Goal: Transaction & Acquisition: Purchase product/service

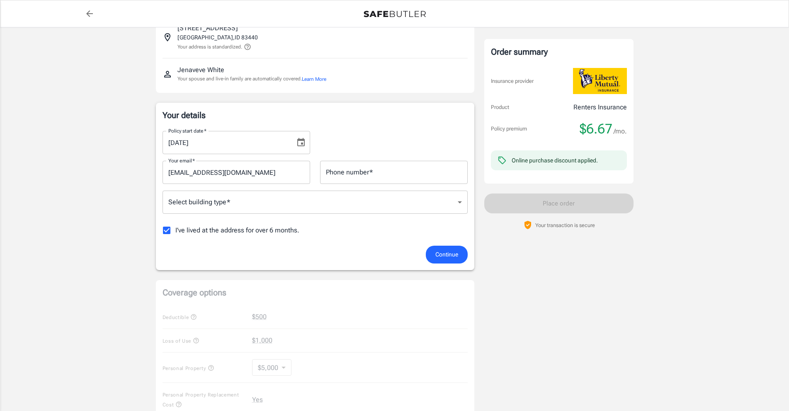
scroll to position [83, 0]
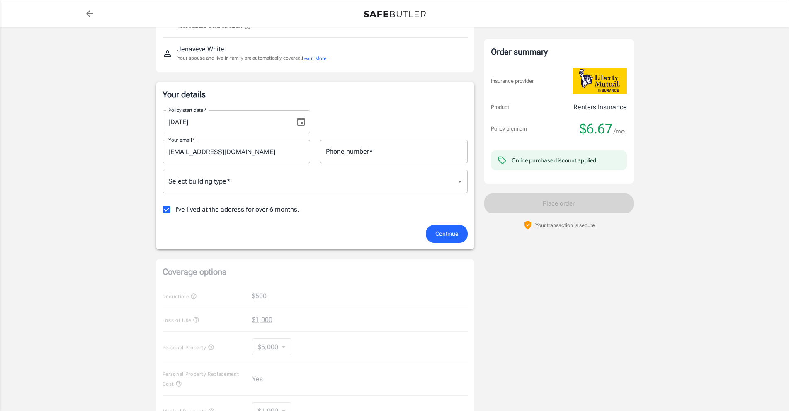
click at [298, 123] on icon "Choose date, selected date is Sep 11, 2025" at bounding box center [301, 122] width 10 height 10
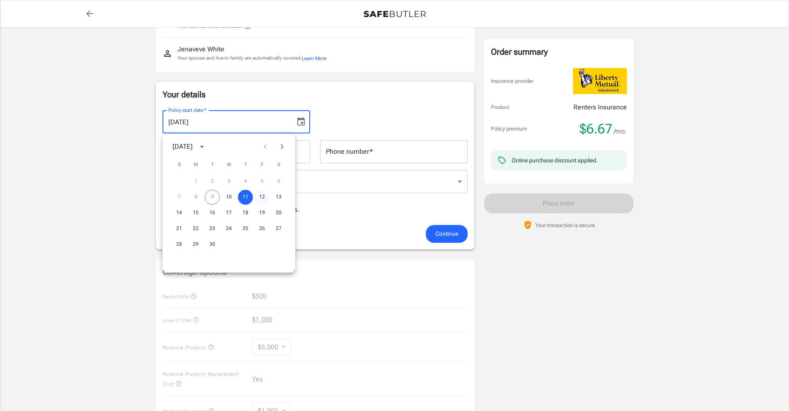
click at [261, 197] on button "12" at bounding box center [262, 197] width 15 height 15
type input "[DATE]"
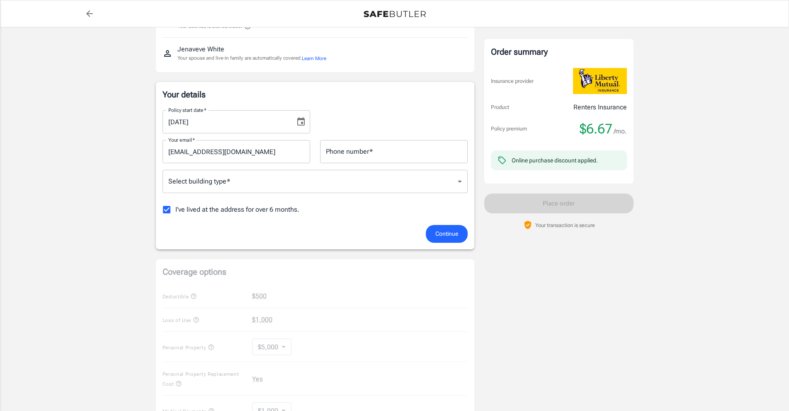
click at [357, 148] on input "Phone number   *" at bounding box center [394, 151] width 148 height 23
type input "5712748325"
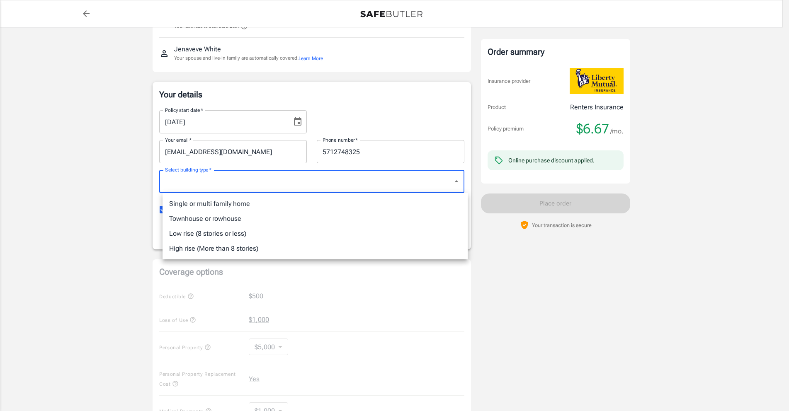
click at [374, 176] on body "Policy premium $ 6.67 /mo Liberty Mutual Renters Insurance [STREET_ADDRESS] You…" at bounding box center [394, 309] width 789 height 784
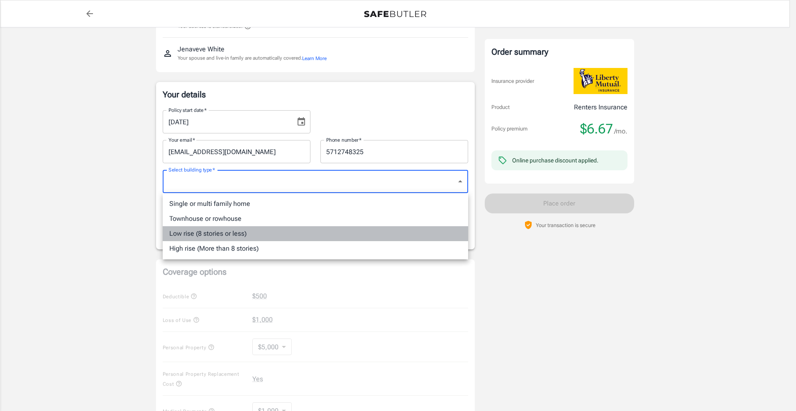
click at [316, 234] on li "Low rise (8 stories or less)" at bounding box center [315, 233] width 305 height 15
type input "lowrise"
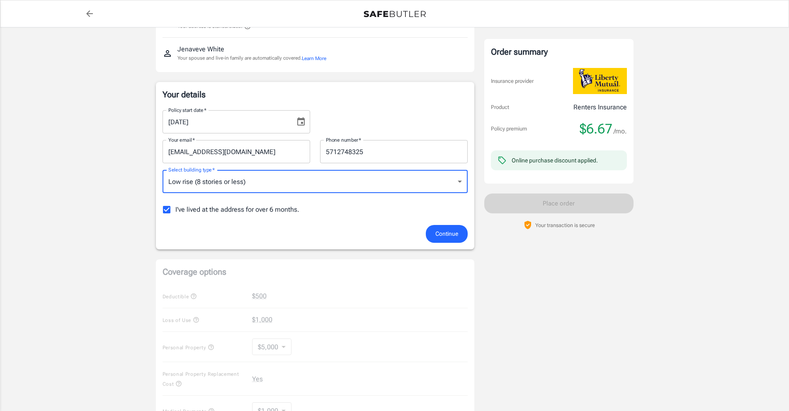
click at [247, 208] on span "I've lived at the address for over 6 months." at bounding box center [237, 210] width 124 height 10
click at [175, 208] on input "I've lived at the address for over 6 months." at bounding box center [166, 209] width 17 height 17
checkbox input "false"
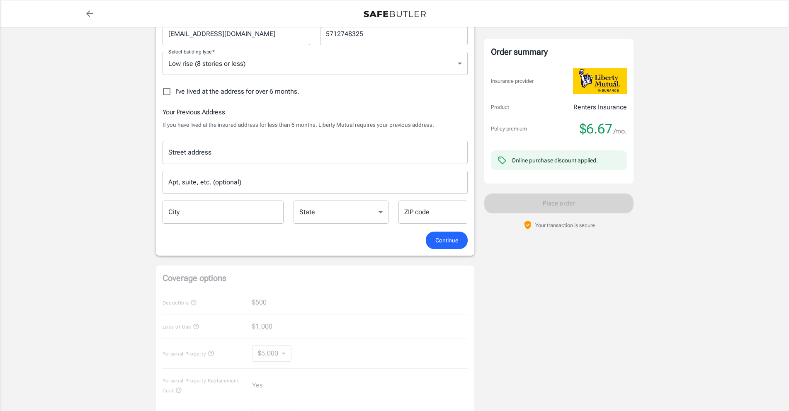
scroll to position [207, 0]
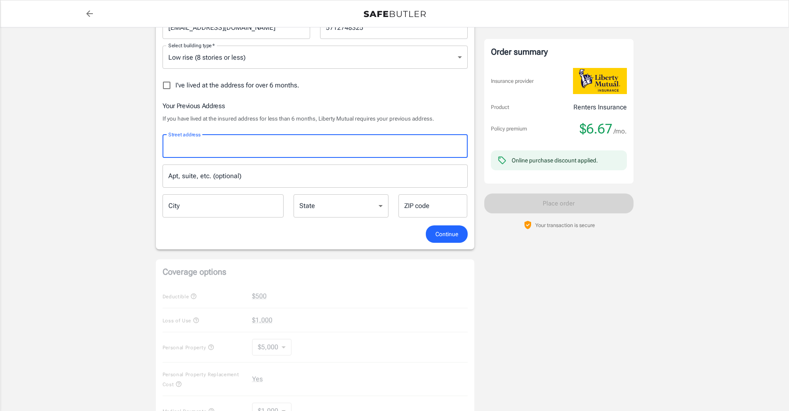
click at [180, 145] on input "Street address" at bounding box center [315, 147] width 298 height 16
type input "43269 [PERSON_NAME] [PERSON_NAME] Ct"
type input "Ashburn"
type input "20147"
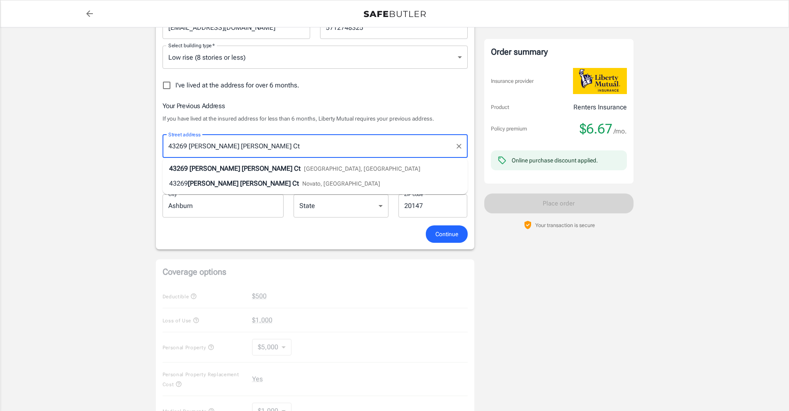
click at [83, 172] on div "Policy premium $ 6.67 /mo Liberty Mutual Renters Insurance [STREET_ADDRESS] You…" at bounding box center [394, 231] width 789 height 823
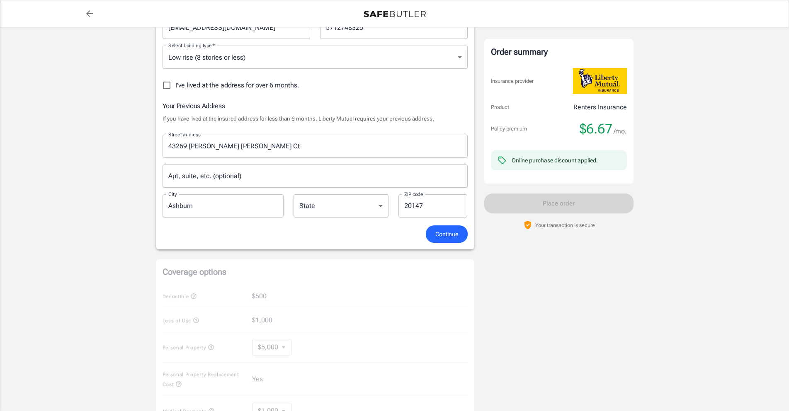
scroll to position [249, 0]
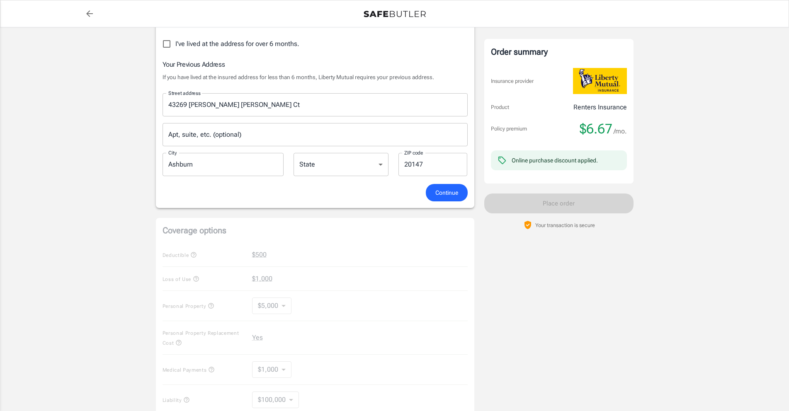
click at [436, 191] on span "Continue" at bounding box center [447, 193] width 23 height 10
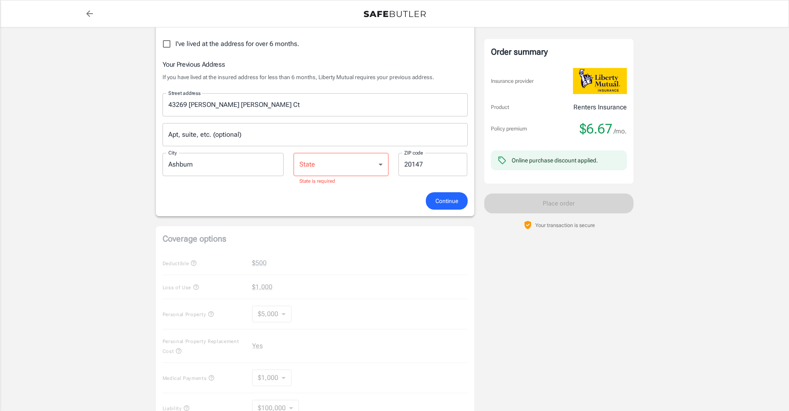
click at [380, 168] on select "[US_STATE] [US_STATE] [US_STATE] [US_STATE] [US_STATE] [US_STATE] [US_STATE] [U…" at bounding box center [341, 164] width 95 height 23
select select "VA"
click at [294, 153] on select "[US_STATE] [US_STATE] [US_STATE] [US_STATE] [US_STATE] [US_STATE] [US_STATE] [U…" at bounding box center [341, 164] width 95 height 23
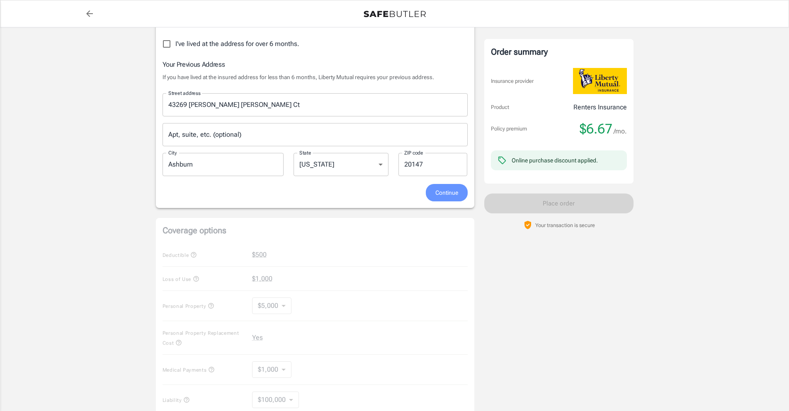
click at [441, 190] on span "Continue" at bounding box center [447, 193] width 23 height 10
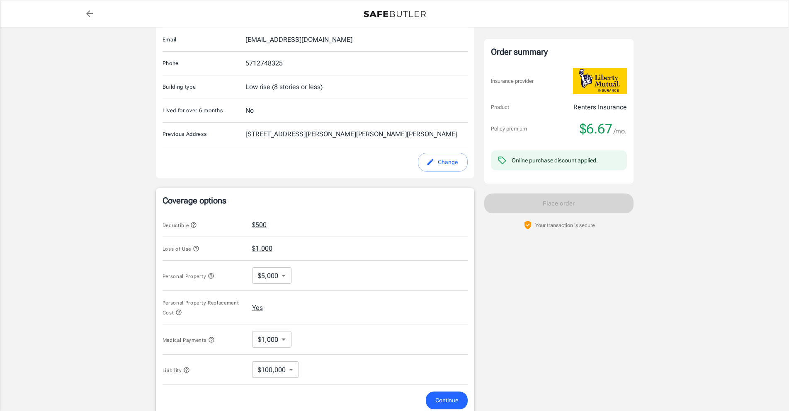
scroll to position [282, 0]
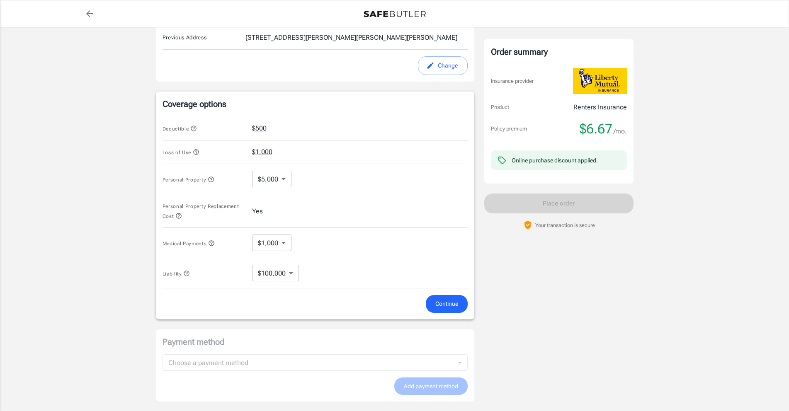
click at [263, 129] on button "$500" at bounding box center [259, 129] width 15 height 10
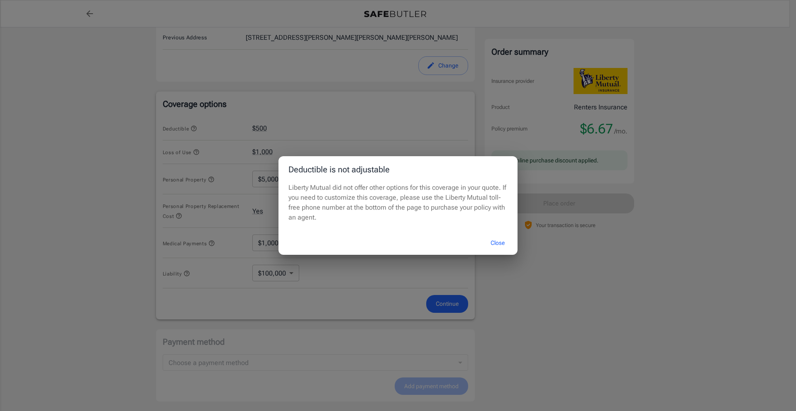
click at [501, 242] on button "Close" at bounding box center [497, 243] width 33 height 18
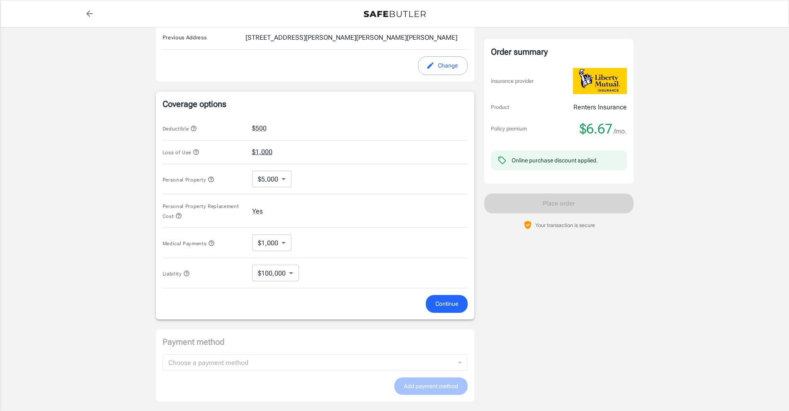
click at [255, 150] on button "$1,000" at bounding box center [262, 152] width 20 height 10
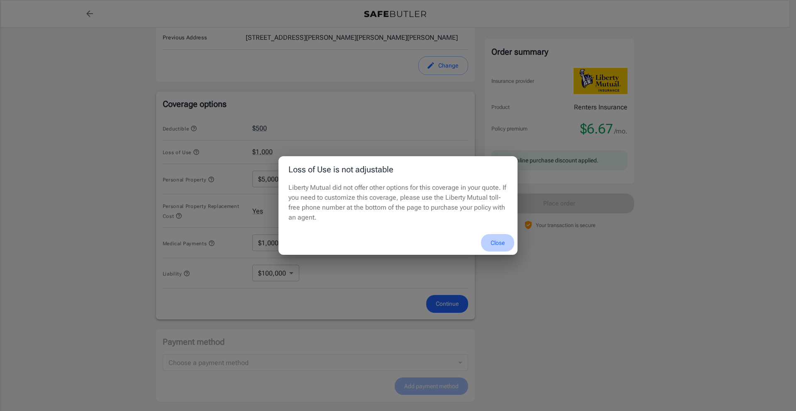
click at [494, 241] on button "Close" at bounding box center [497, 243] width 33 height 18
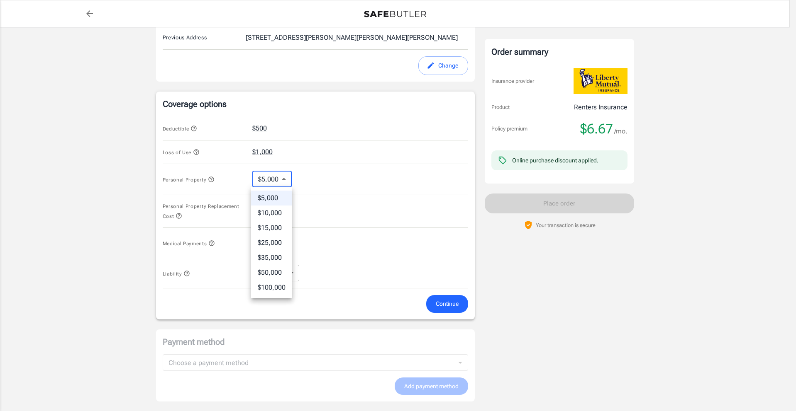
click at [283, 178] on body "Policy premium $ 6.67 /mo Liberty Mutual Renters Insurance [STREET_ADDRESS] You…" at bounding box center [398, 125] width 796 height 815
click at [272, 270] on li "$50,000" at bounding box center [271, 272] width 41 height 15
type input "50000"
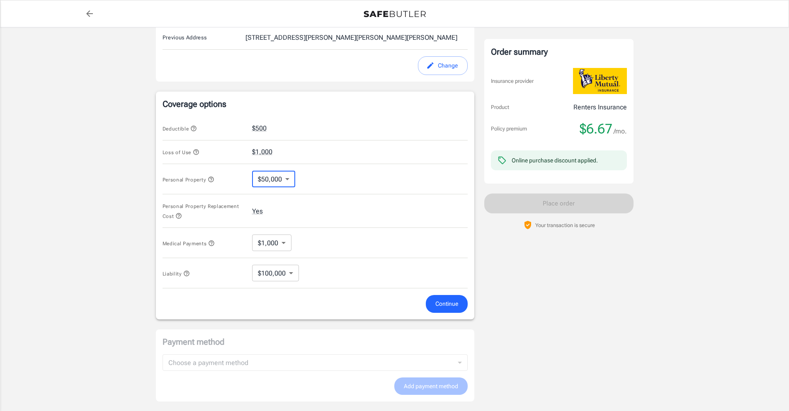
click at [177, 215] on icon "button" at bounding box center [178, 216] width 7 height 7
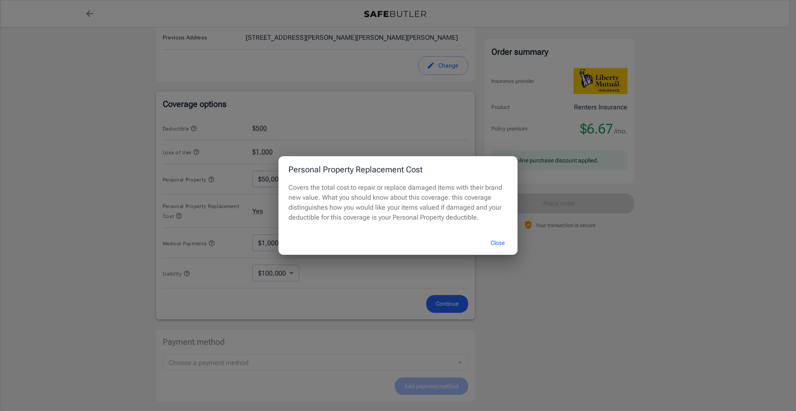
click at [492, 243] on button "Close" at bounding box center [497, 243] width 33 height 18
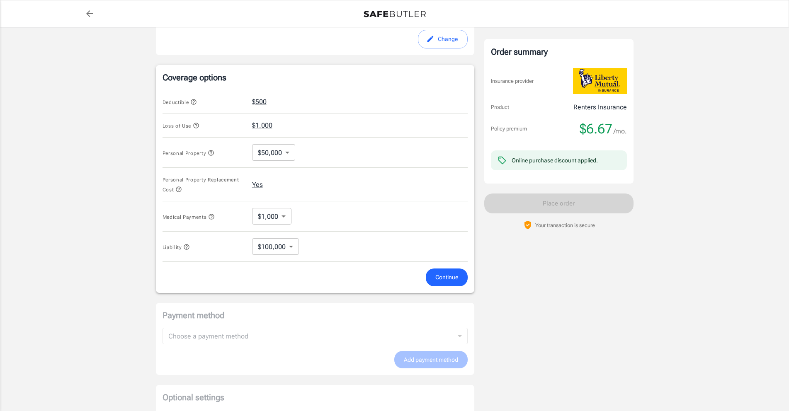
scroll to position [324, 0]
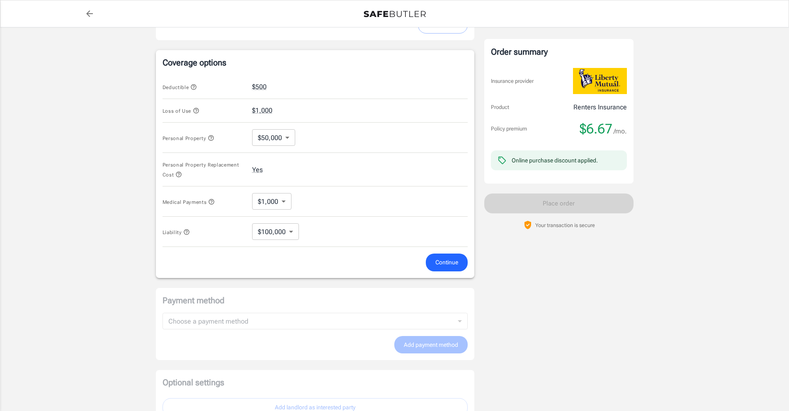
click at [441, 255] on button "Continue" at bounding box center [447, 263] width 42 height 18
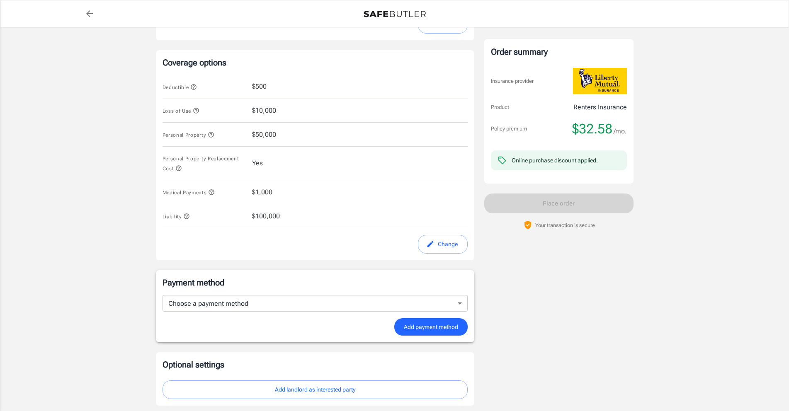
scroll to position [386, 0]
